Goal: Task Accomplishment & Management: Manage account settings

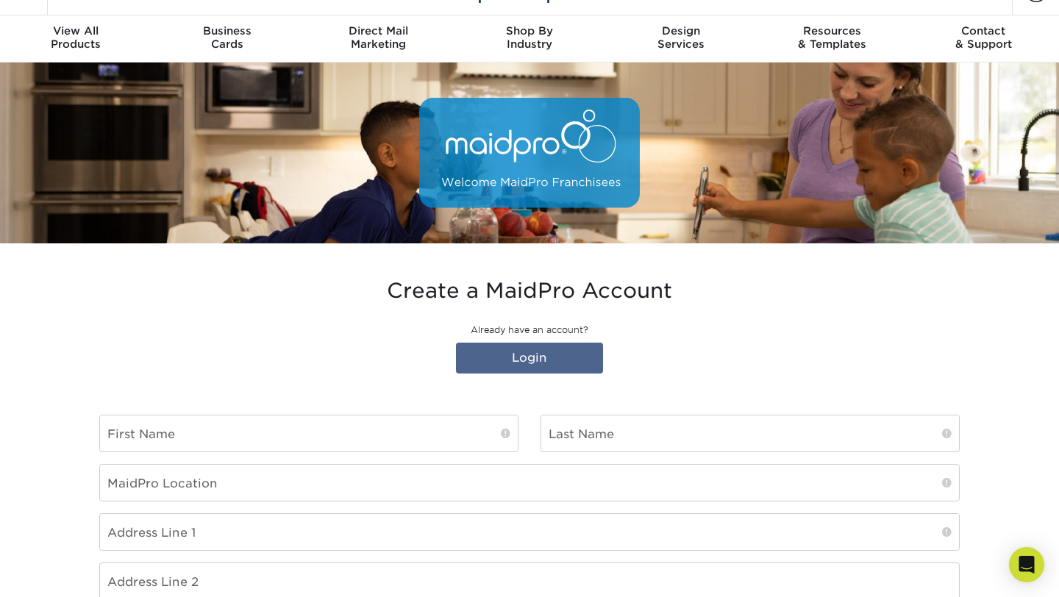
scroll to position [9, 0]
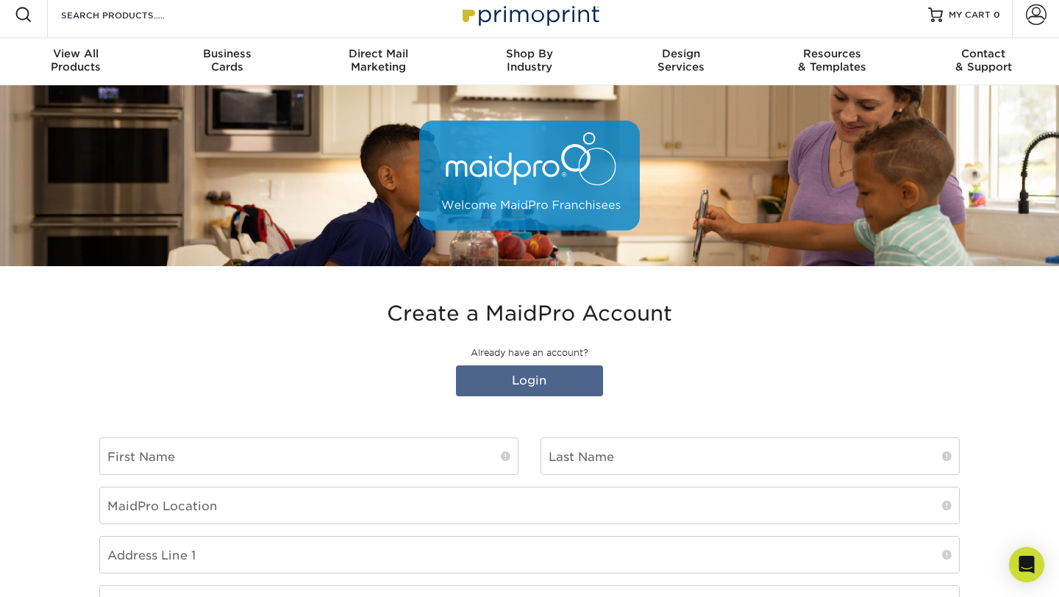
click at [493, 364] on div "Create a MaidPro Account Already have an account? Login" at bounding box center [529, 351] width 860 height 101
click at [497, 376] on link "Login" at bounding box center [529, 380] width 147 height 31
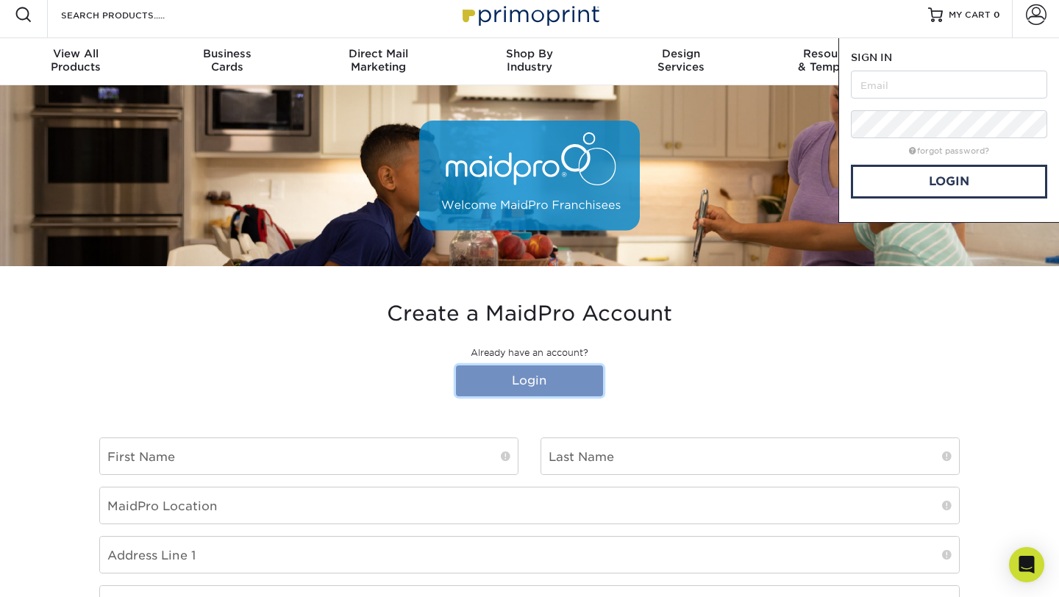
scroll to position [0, 0]
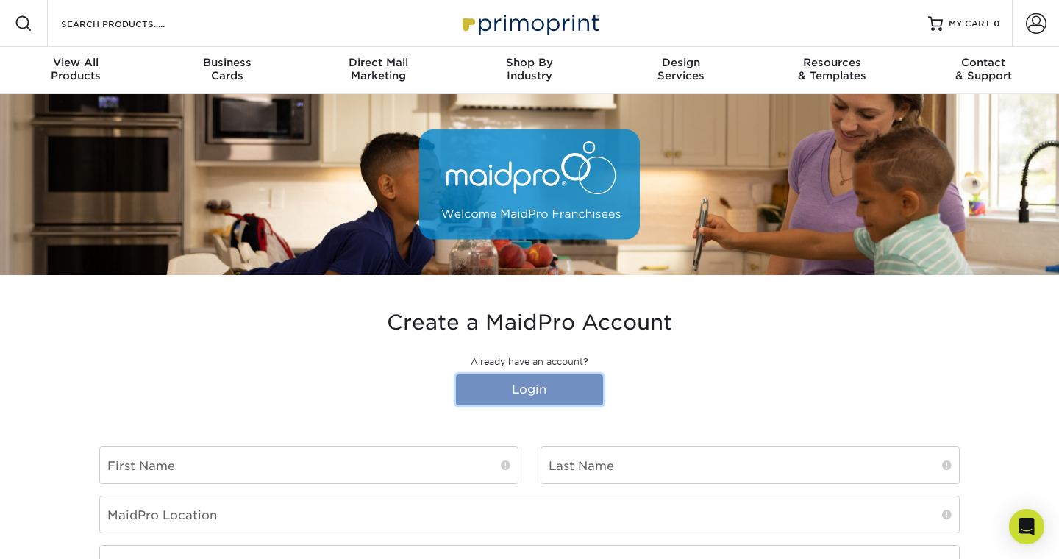
click at [518, 385] on link "Login" at bounding box center [529, 389] width 147 height 31
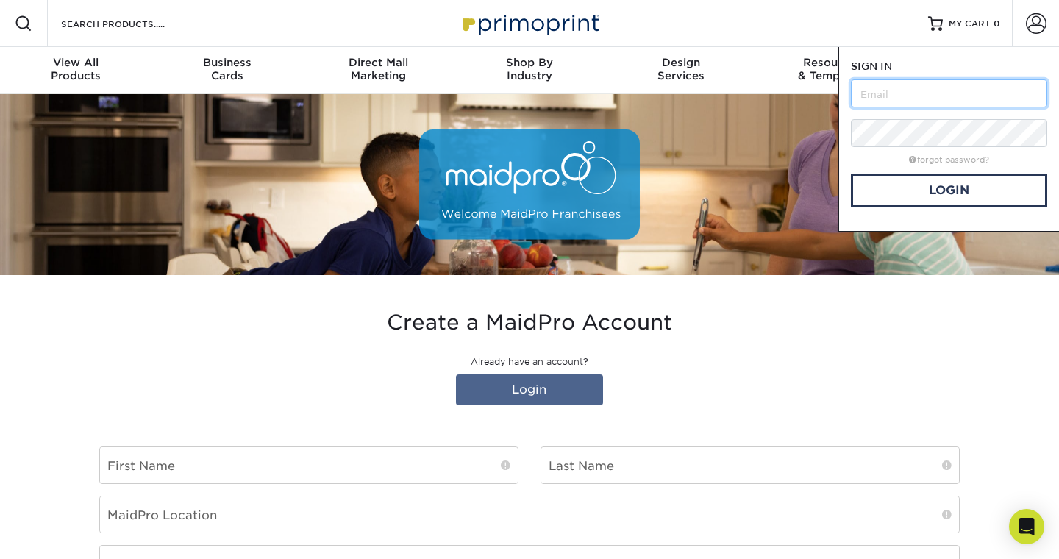
click at [876, 96] on input "text" at bounding box center [949, 93] width 196 height 28
type input "etambone@maidpro.com"
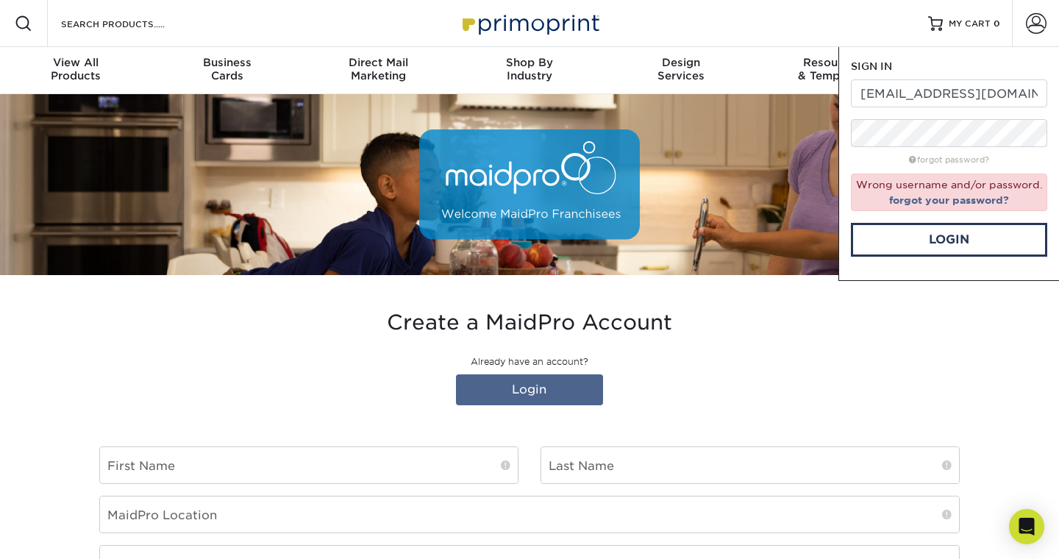
click at [761, 349] on div "Create a MaidPro Account Already have an account? Login" at bounding box center [529, 360] width 860 height 101
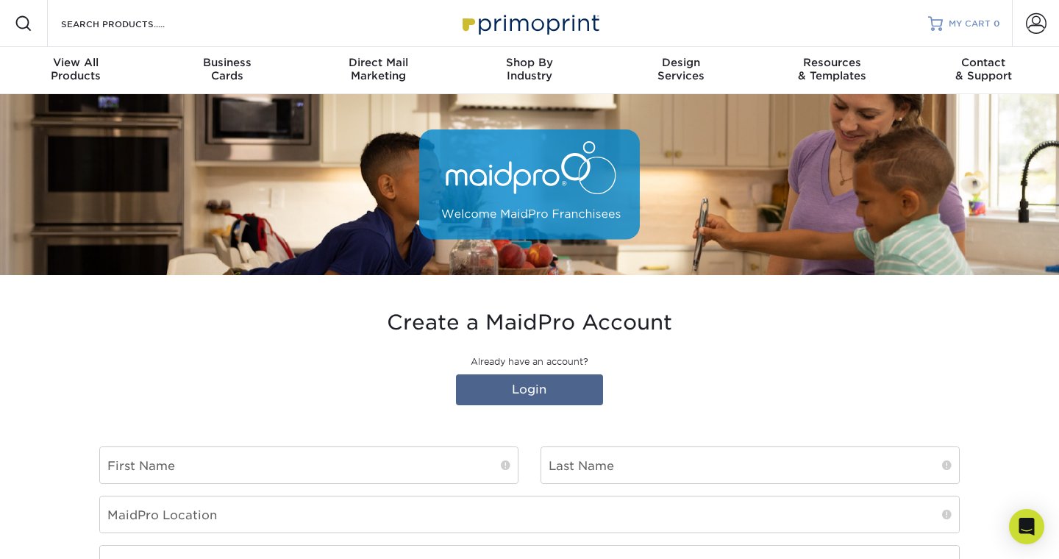
click at [955, 21] on span "MY CART" at bounding box center [969, 24] width 42 height 12
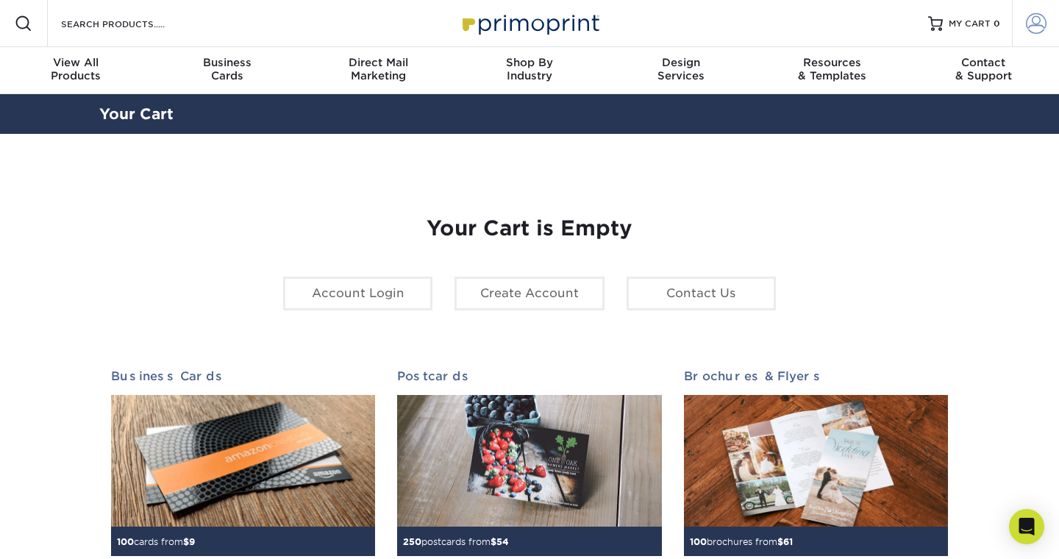
click at [1034, 27] on span at bounding box center [1036, 23] width 21 height 21
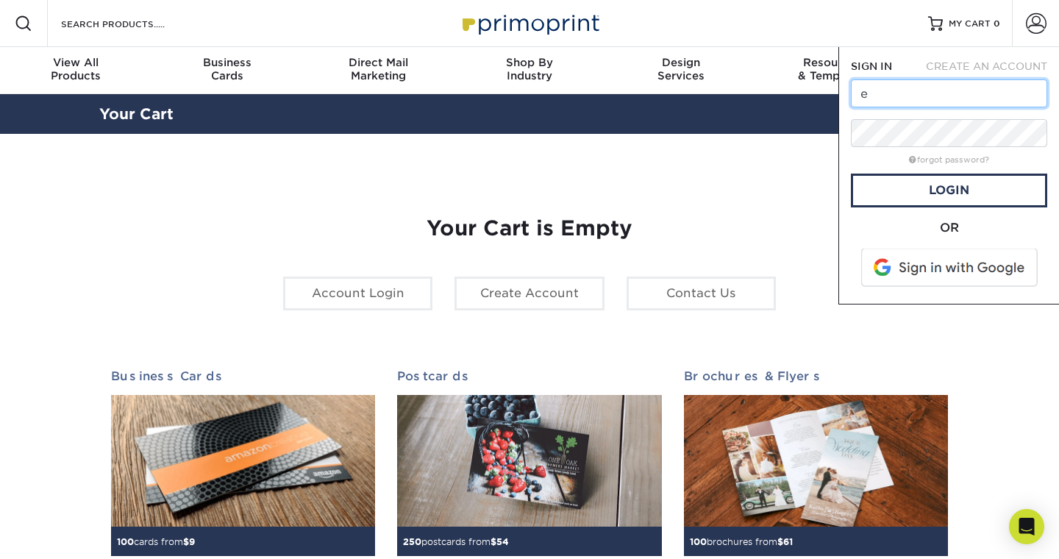
type input "etambone@maidpro.com"
click at [972, 190] on link "Login" at bounding box center [949, 190] width 196 height 34
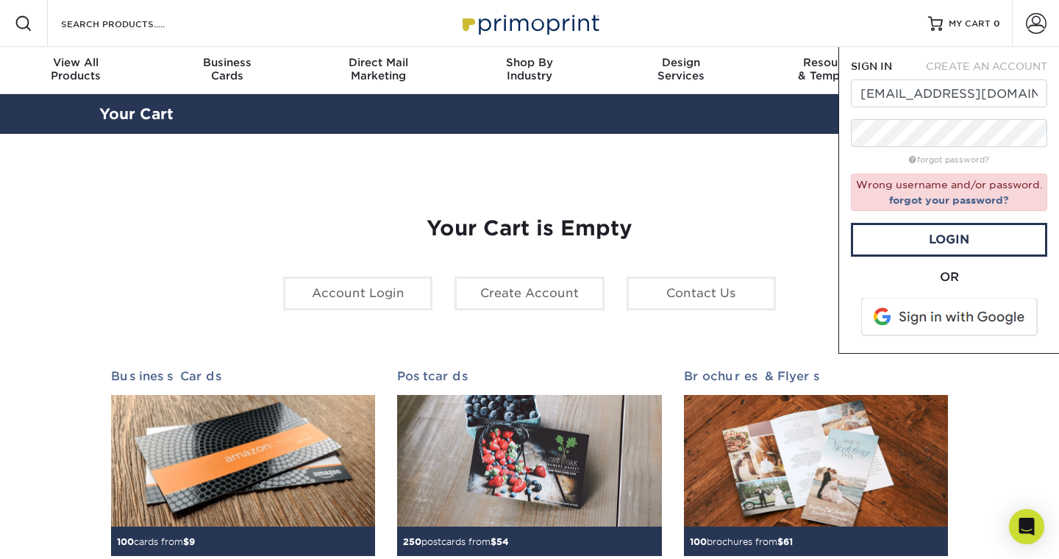
click at [959, 318] on span at bounding box center [949, 317] width 187 height 38
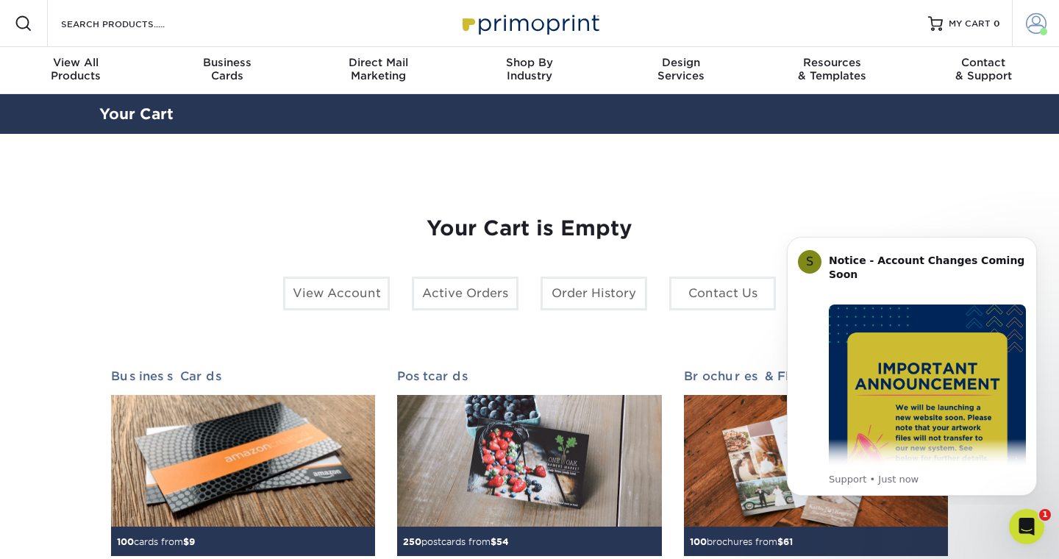
click at [1038, 24] on span at bounding box center [1036, 23] width 21 height 21
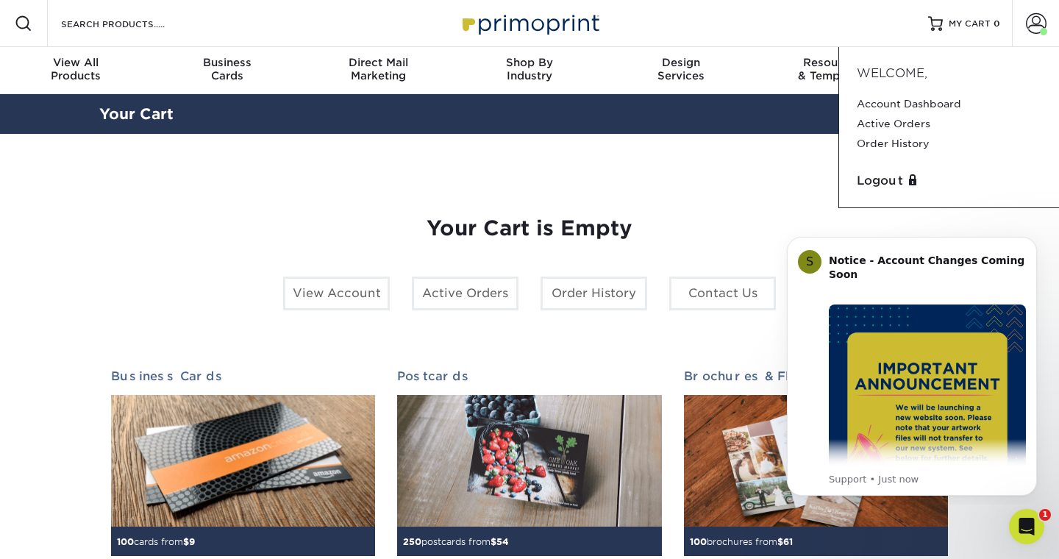
click at [714, 160] on section "YOUR CART Empty Cart Your Cart is Empty View Account Active Orders Order Histor…" at bounding box center [529, 465] width 1059 height 663
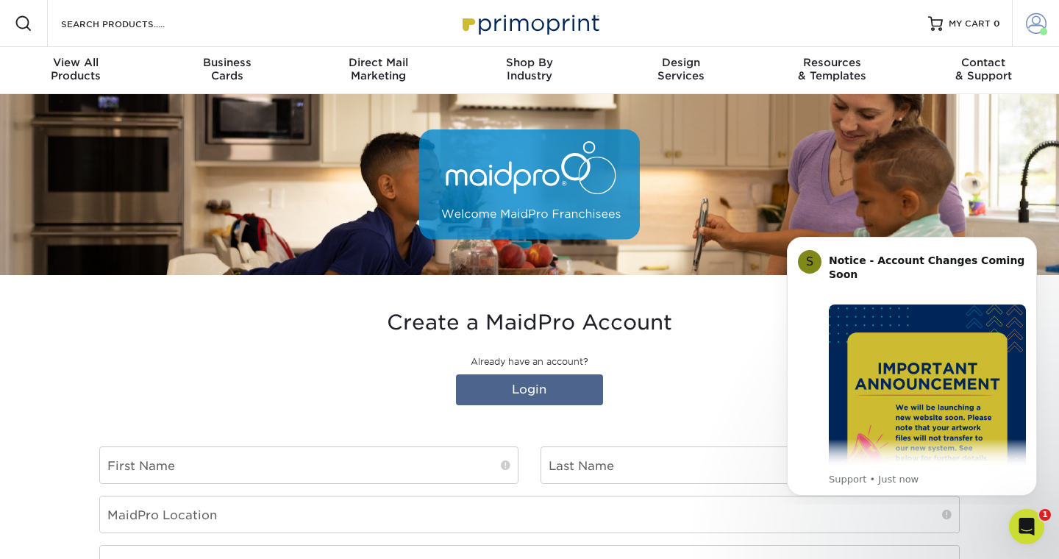
click at [1036, 20] on span at bounding box center [1036, 23] width 21 height 21
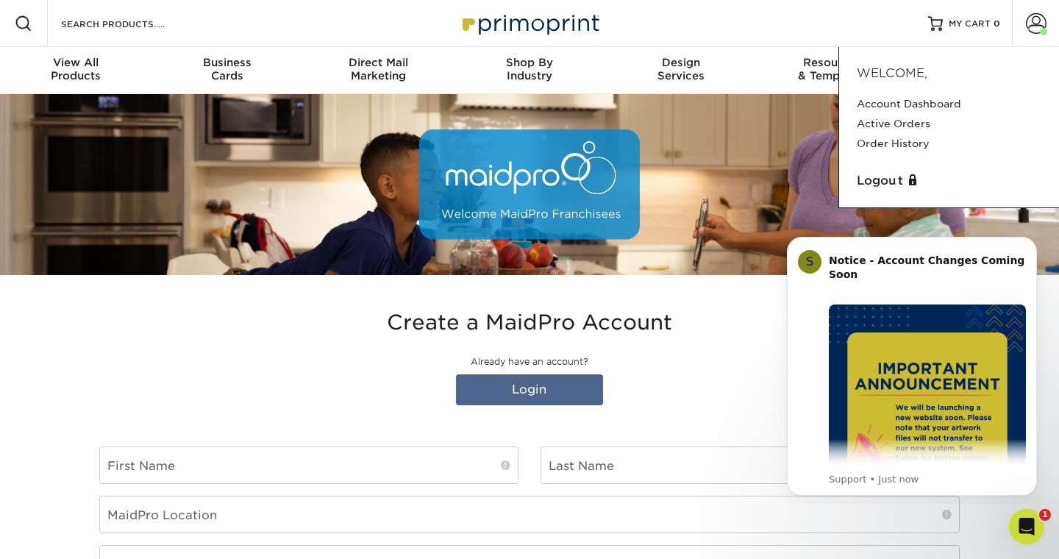
click at [729, 337] on div "Create a MaidPro Account Already have an account? Login" at bounding box center [529, 360] width 860 height 101
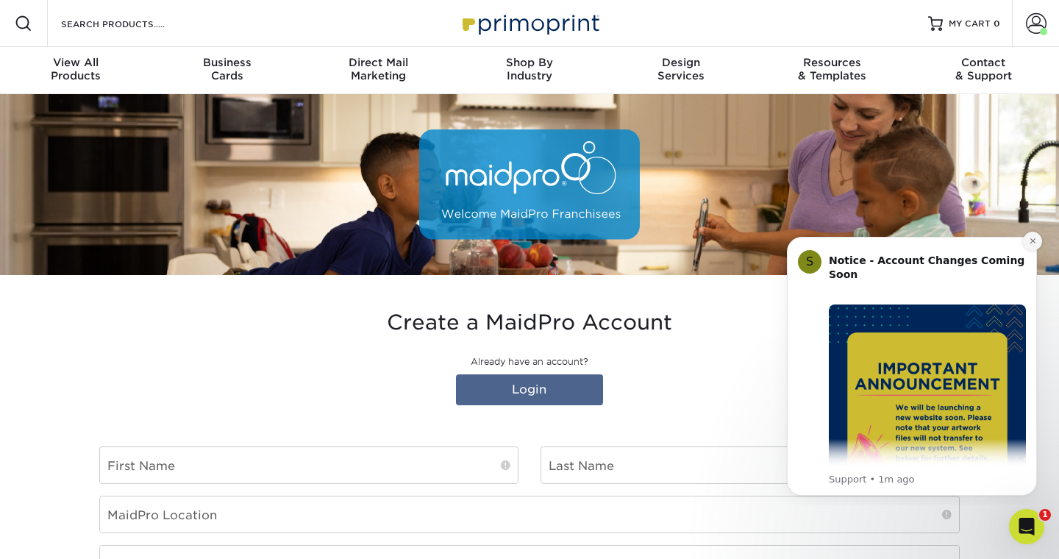
click at [1033, 239] on icon "Dismiss notification" at bounding box center [1032, 241] width 8 height 8
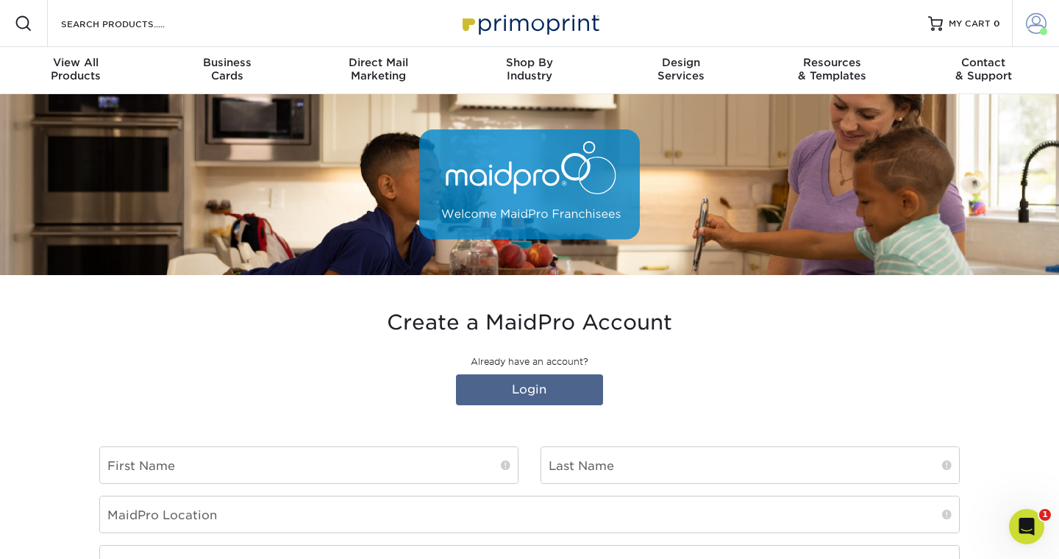
click at [1042, 29] on span at bounding box center [1043, 31] width 7 height 7
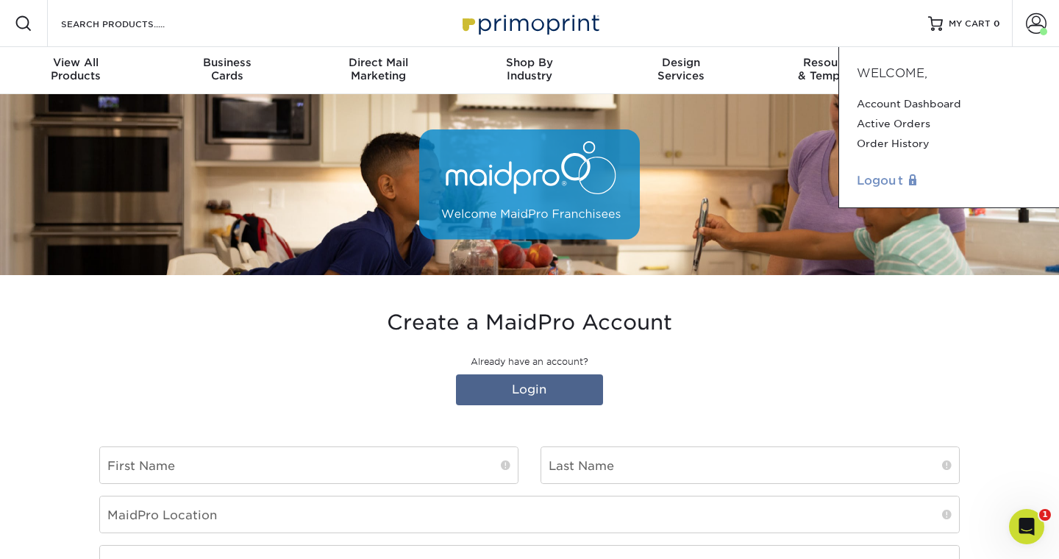
click at [903, 185] on link "Logout" at bounding box center [948, 181] width 185 height 18
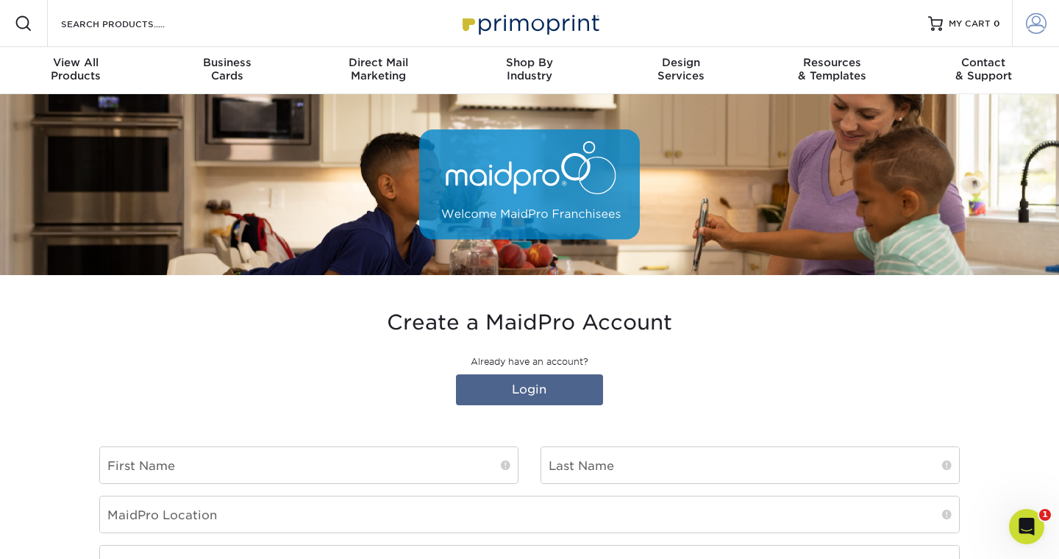
click at [1034, 21] on span at bounding box center [1036, 23] width 21 height 21
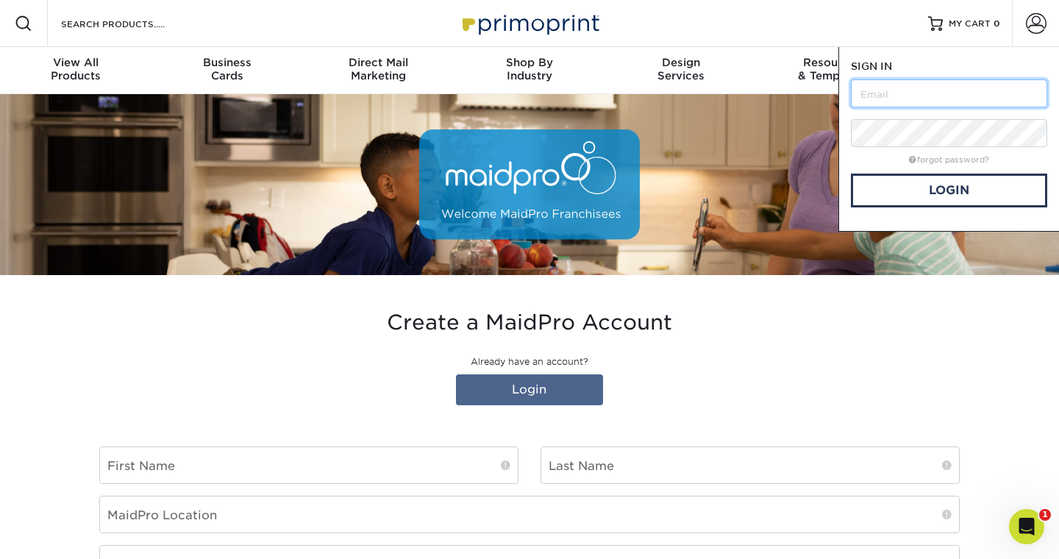
click at [880, 93] on input "text" at bounding box center [949, 93] width 196 height 28
type input "[EMAIL_ADDRESS][DOMAIN_NAME]"
click at [916, 195] on link "Login" at bounding box center [949, 190] width 196 height 34
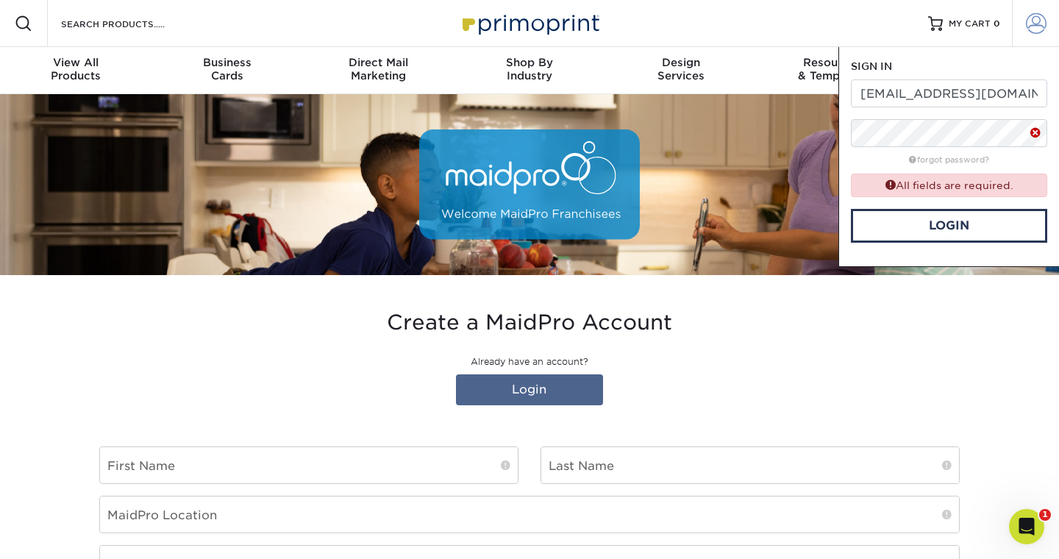
click at [1041, 18] on span at bounding box center [1036, 23] width 21 height 21
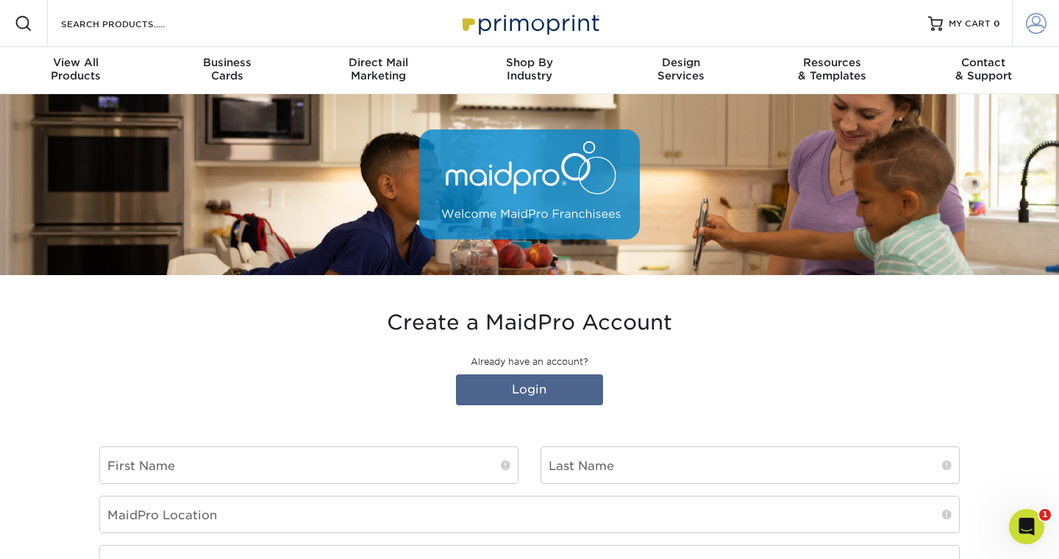
click at [1041, 18] on span at bounding box center [1036, 23] width 21 height 21
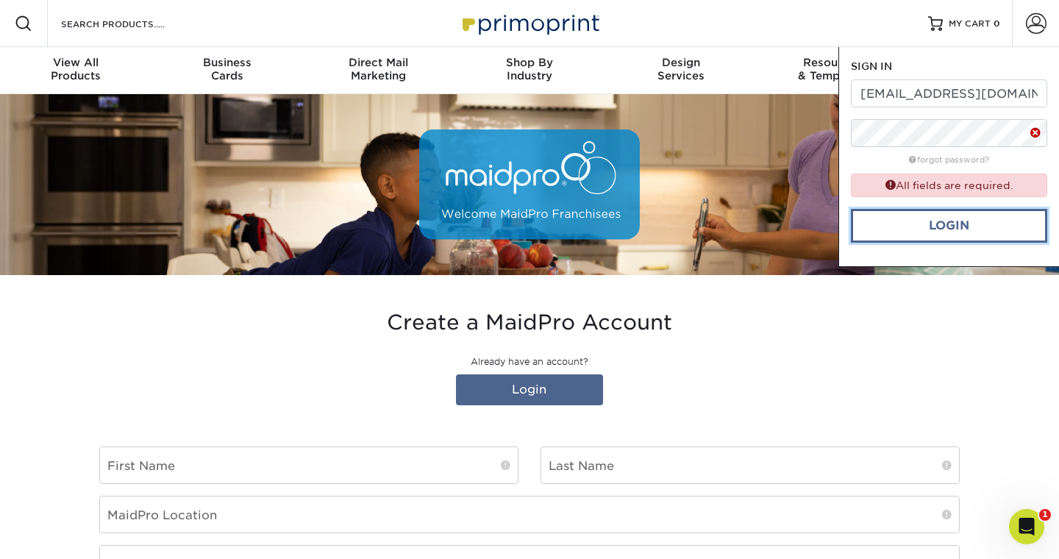
click at [932, 224] on link "Login" at bounding box center [949, 226] width 196 height 34
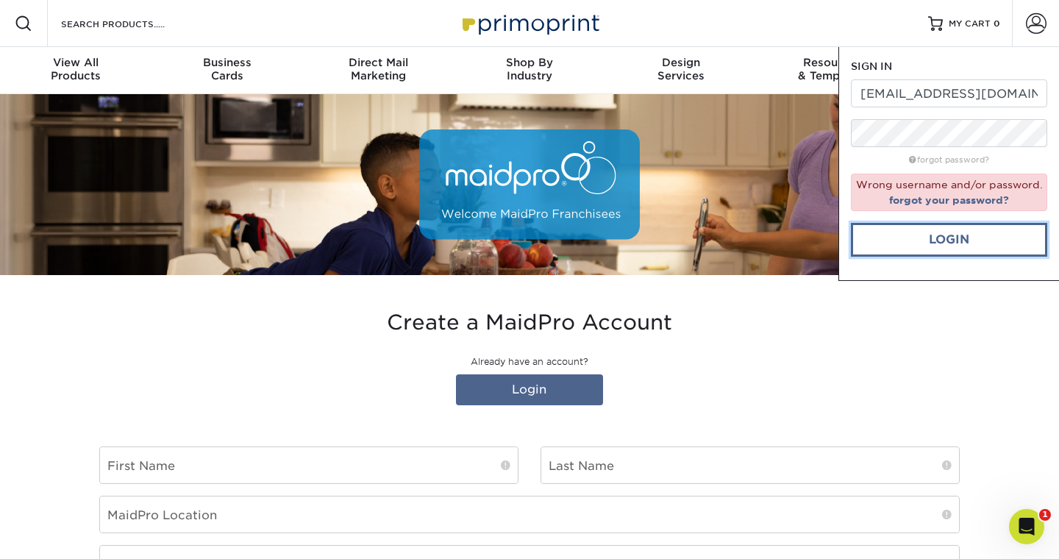
click at [911, 230] on link "Login" at bounding box center [949, 240] width 196 height 34
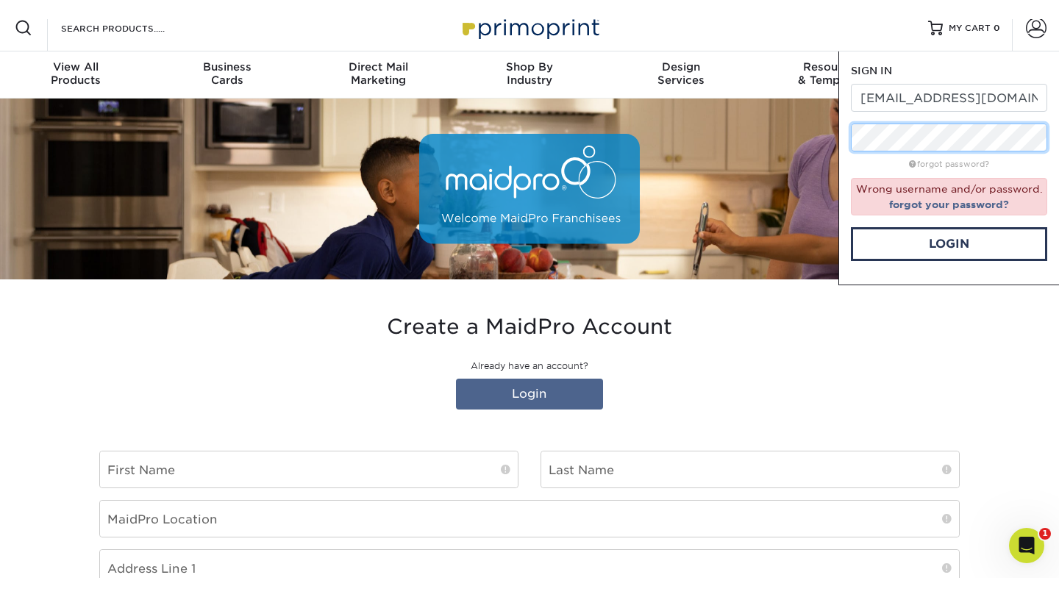
scroll to position [12, 0]
